Goal: Task Accomplishment & Management: Manage account settings

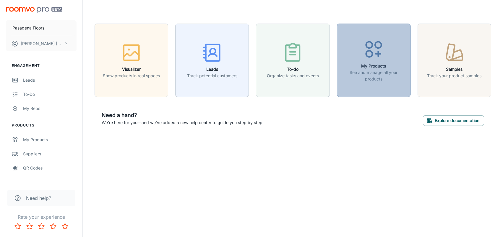
click at [369, 79] on p "See and manage all your products" at bounding box center [374, 75] width 66 height 13
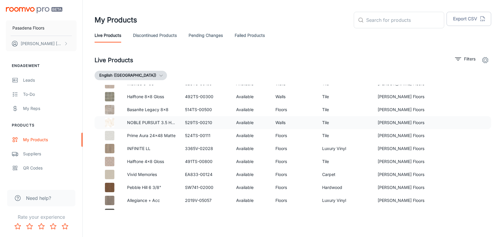
scroll to position [100, 0]
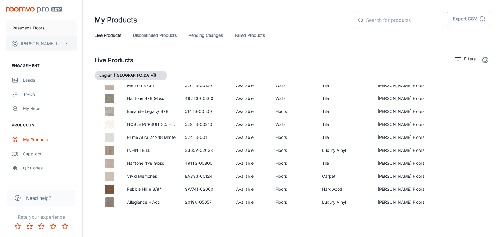
click at [63, 42] on button "[PERSON_NAME]" at bounding box center [41, 43] width 71 height 15
click at [56, 66] on div at bounding box center [251, 118] width 503 height 237
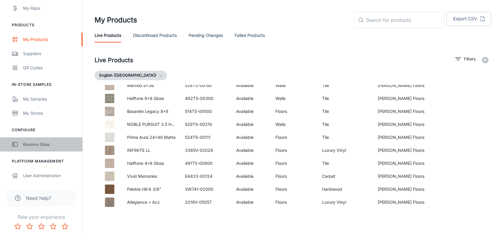
click at [38, 145] on div "Roomvo Sites" at bounding box center [49, 144] width 53 height 6
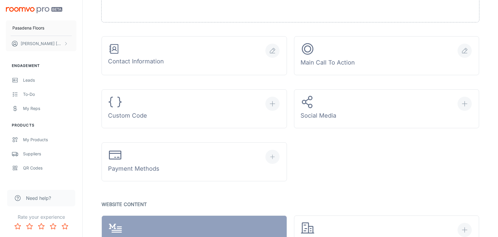
scroll to position [172, 0]
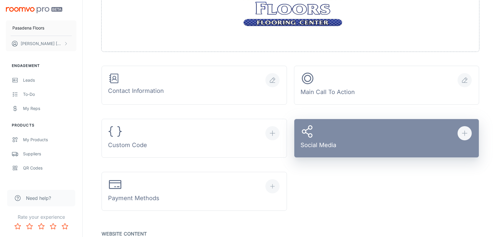
click at [349, 129] on button "Social Media" at bounding box center [386, 138] width 185 height 39
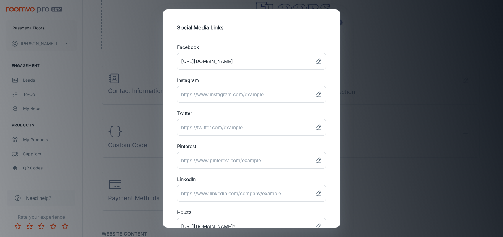
click at [383, 45] on div "Social Media Links Facebook ​ Instagram ​ Twitter ​ Pinterest ​ LinkedIn ​ Houz…" at bounding box center [251, 118] width 503 height 237
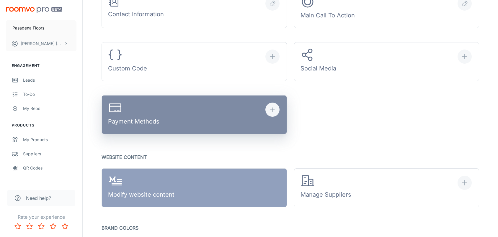
scroll to position [261, 0]
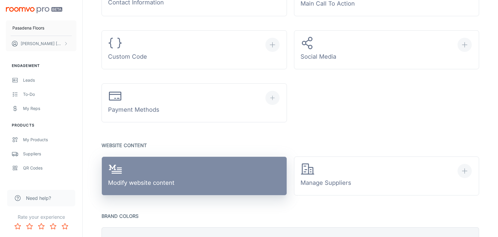
click at [158, 177] on div "Modify website content" at bounding box center [141, 175] width 66 height 27
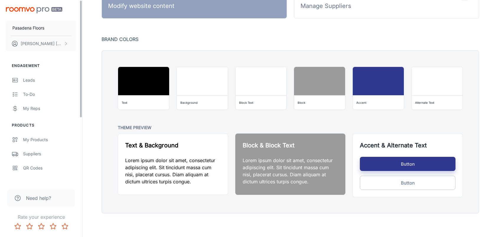
scroll to position [100, 0]
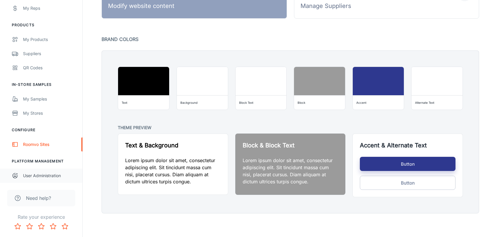
click at [41, 177] on div "User Administration" at bounding box center [49, 176] width 53 height 6
